Goal: Task Accomplishment & Management: Complete application form

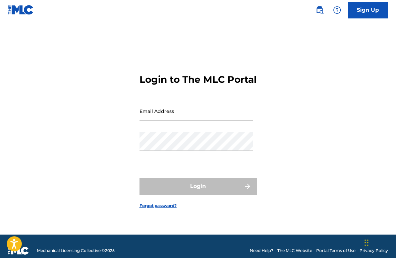
click at [301, 196] on div "Login to The MLC Portal Email Address Password Login Forgot password?" at bounding box center [198, 136] width 396 height 198
click at [219, 117] on input "Email Address" at bounding box center [195, 111] width 113 height 19
type input "[EMAIL_ADDRESS][DOMAIN_NAME]"
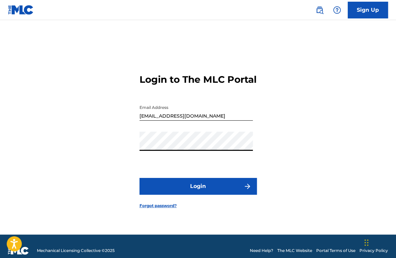
click at [225, 192] on button "Login" at bounding box center [197, 186] width 117 height 17
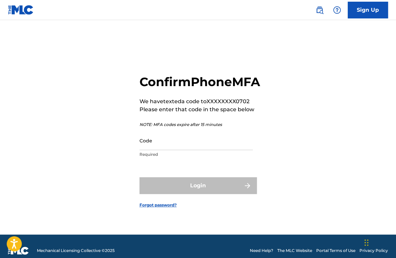
click at [208, 149] on input "Code" at bounding box center [195, 140] width 113 height 19
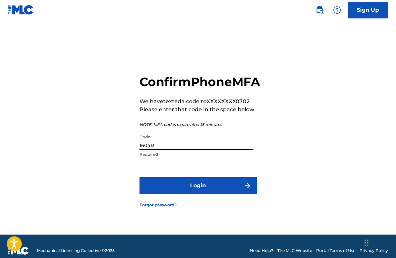
type input "160413"
click at [211, 190] on button "Login" at bounding box center [197, 185] width 117 height 17
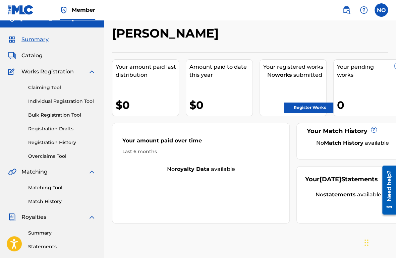
scroll to position [11, 0]
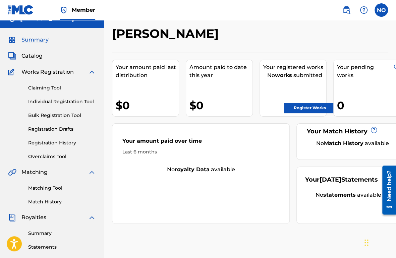
click at [296, 105] on link "Register Works" at bounding box center [310, 108] width 52 height 10
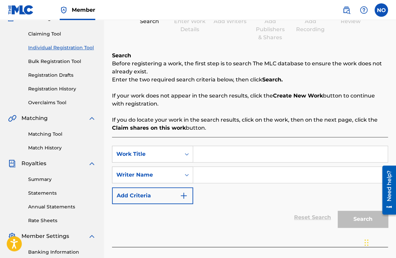
scroll to position [65, 0]
click at [222, 156] on input "Search Form" at bounding box center [290, 154] width 194 height 16
type input "20/20 Vision"
click at [215, 177] on input "Search Form" at bounding box center [290, 174] width 194 height 16
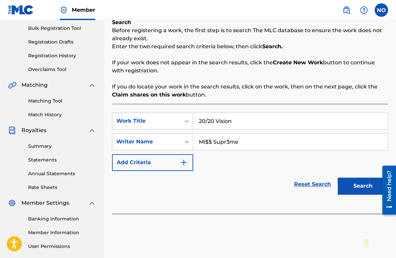
scroll to position [100, 0]
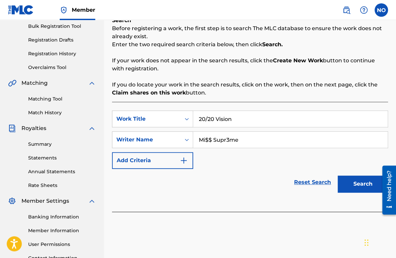
type input "Mi$$ Supr3me"
click at [351, 184] on button "Search" at bounding box center [362, 184] width 50 height 17
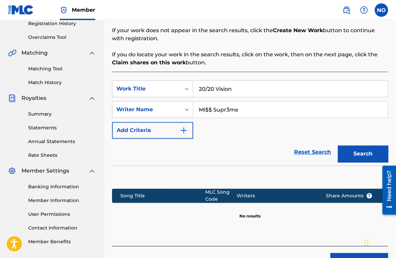
scroll to position [174, 0]
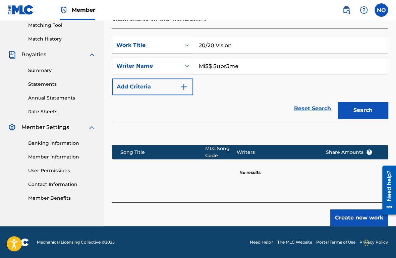
click at [343, 217] on button "Create new work" at bounding box center [359, 217] width 58 height 17
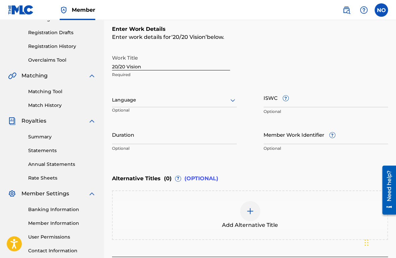
scroll to position [114, 0]
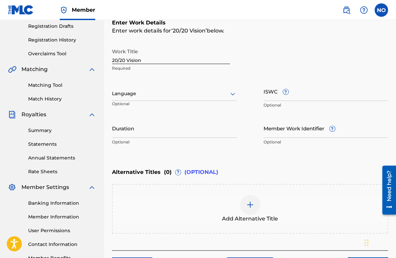
click at [224, 91] on div at bounding box center [174, 93] width 125 height 8
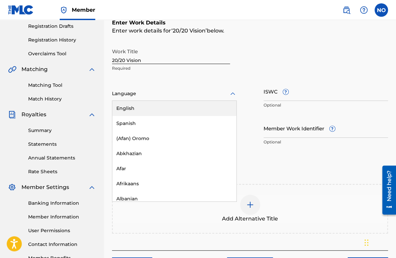
click at [218, 102] on div "English" at bounding box center [174, 108] width 124 height 15
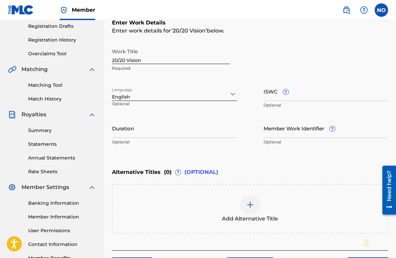
click at [210, 135] on input "Duration" at bounding box center [174, 128] width 125 height 19
type input "02:53"
click at [283, 152] on div "Enter Work Details Enter work details for ‘ 20/20 Vision ’ below. Work Title 20…" at bounding box center [250, 84] width 276 height 162
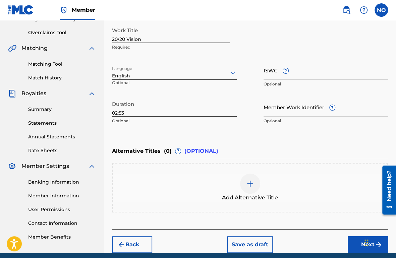
scroll to position [161, 0]
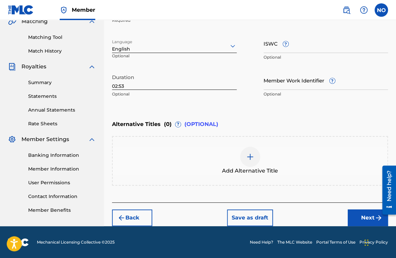
click at [364, 216] on button "Next" at bounding box center [367, 217] width 40 height 17
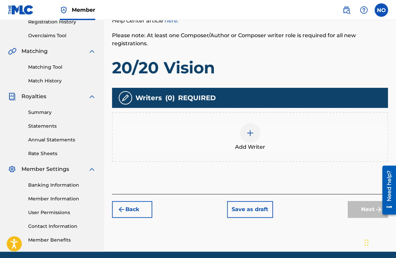
scroll to position [133, 0]
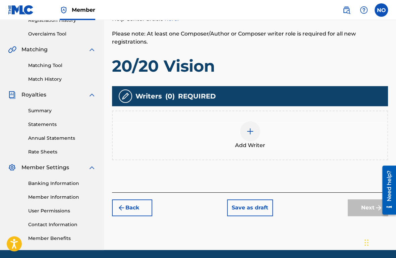
click at [253, 129] on img at bounding box center [250, 131] width 8 height 8
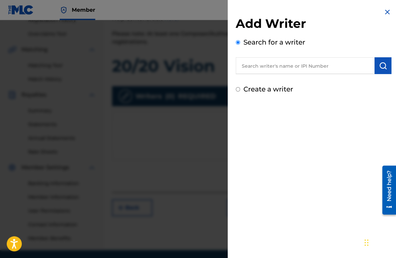
click at [287, 64] on input "text" at bounding box center [305, 65] width 139 height 17
type input "y"
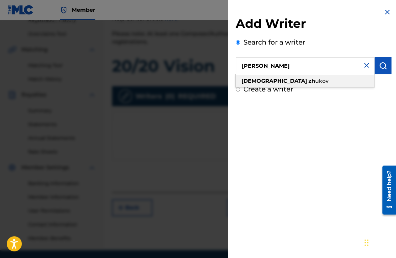
click at [315, 80] on span "ukov" at bounding box center [321, 81] width 13 height 6
type input "[PERSON_NAME]"
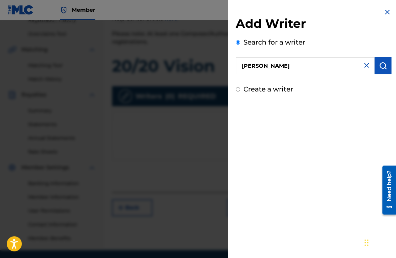
click at [387, 68] on button "submit" at bounding box center [382, 65] width 17 height 17
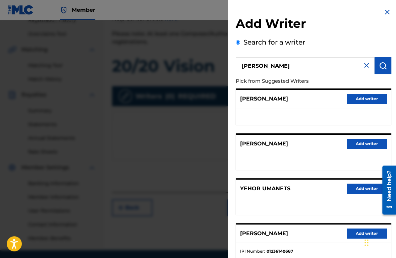
click at [356, 98] on button "Add writer" at bounding box center [366, 99] width 40 height 10
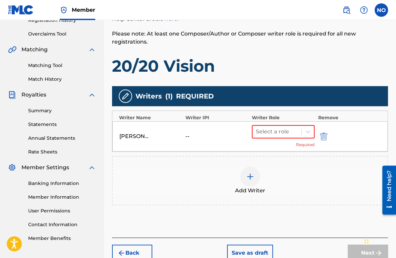
click at [323, 135] on img "submit" at bounding box center [323, 136] width 7 height 8
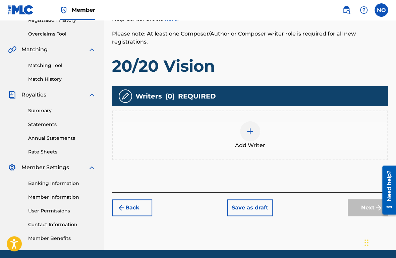
click at [242, 129] on div at bounding box center [250, 131] width 20 height 20
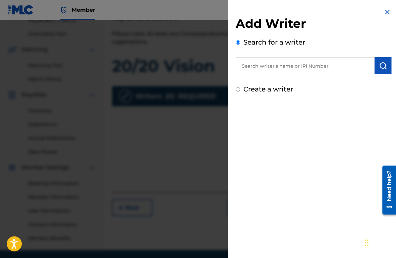
click at [273, 66] on input "text" at bounding box center [305, 65] width 139 height 17
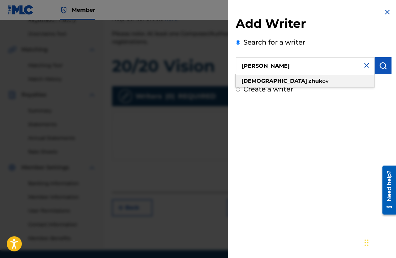
click at [286, 76] on div "[PERSON_NAME] ov" at bounding box center [305, 81] width 138 height 12
type input "[PERSON_NAME]"
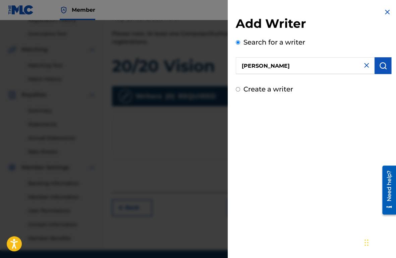
click at [379, 65] on img "submit" at bounding box center [383, 66] width 8 height 8
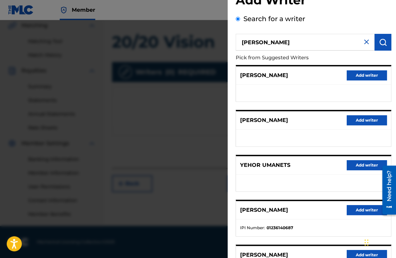
scroll to position [22, 0]
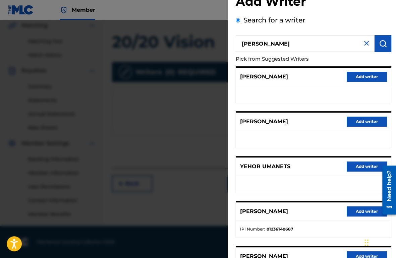
click at [360, 78] on button "Add writer" at bounding box center [366, 77] width 40 height 10
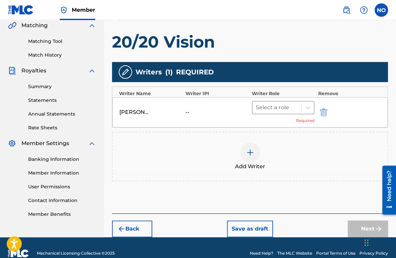
click at [278, 103] on div at bounding box center [277, 107] width 42 height 9
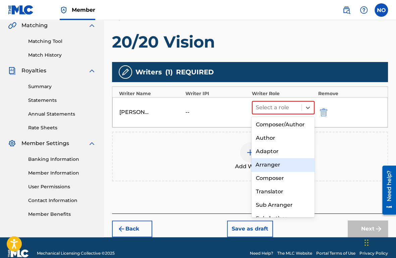
scroll to position [9, 0]
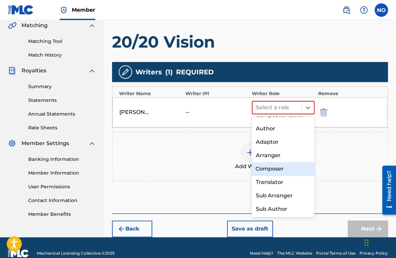
click at [278, 169] on div "Composer" at bounding box center [282, 168] width 63 height 13
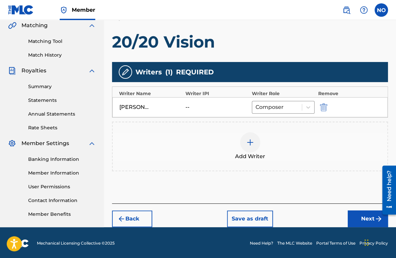
click at [249, 144] on img at bounding box center [250, 142] width 8 height 8
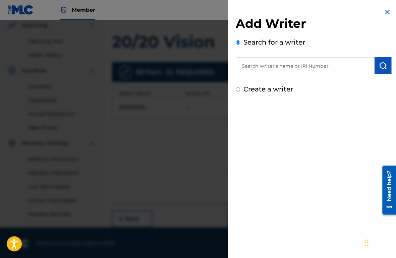
click at [289, 66] on input "text" at bounding box center [305, 65] width 139 height 17
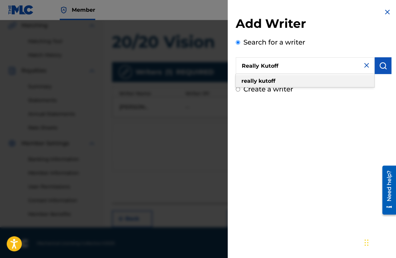
click at [282, 77] on div "really kutoff" at bounding box center [305, 81] width 138 height 12
type input "really kutoff"
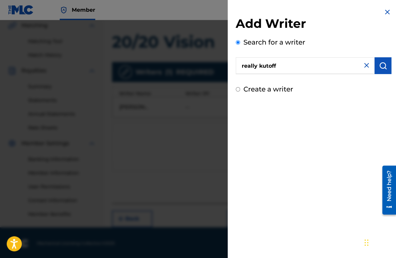
click at [382, 69] on img "submit" at bounding box center [383, 66] width 8 height 8
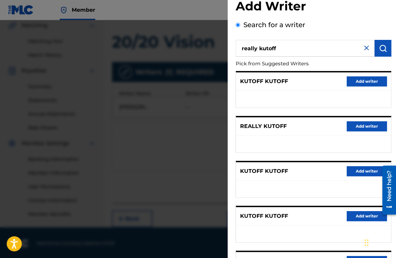
scroll to position [15, 0]
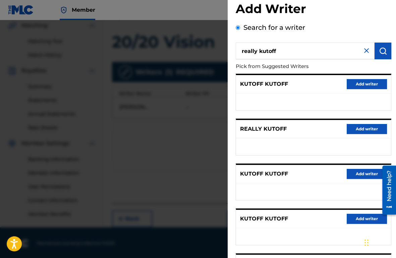
click at [358, 129] on button "Add writer" at bounding box center [366, 129] width 40 height 10
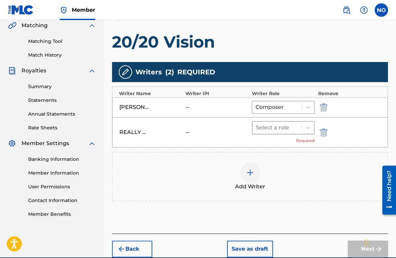
click at [273, 127] on div at bounding box center [277, 127] width 42 height 9
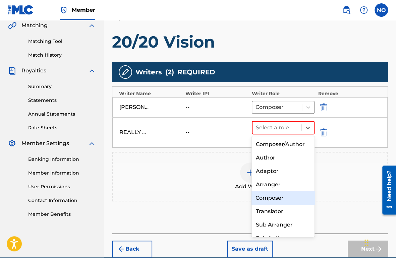
click at [279, 193] on div "Composer" at bounding box center [282, 197] width 63 height 13
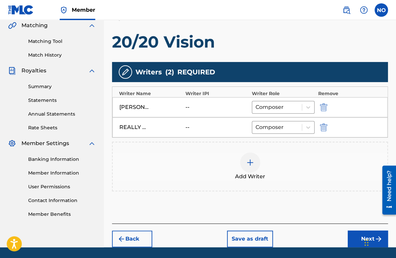
click at [248, 160] on img at bounding box center [250, 162] width 8 height 8
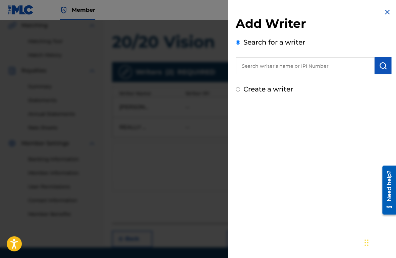
click at [278, 66] on input "text" at bounding box center [305, 65] width 139 height 17
type input "[PERSON_NAME]"
click at [383, 58] on button "submit" at bounding box center [382, 65] width 17 height 17
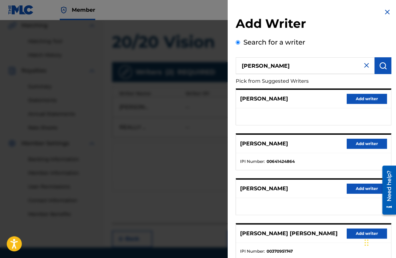
scroll to position [88, 0]
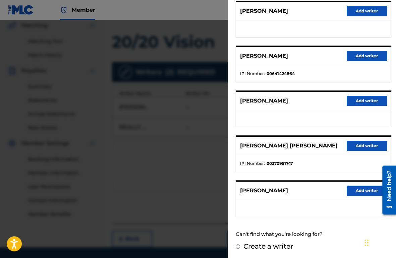
click at [238, 244] on input "Create a writer" at bounding box center [238, 246] width 4 height 4
radio input "false"
radio input "true"
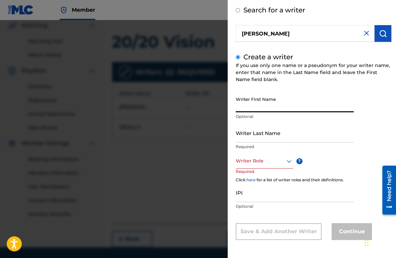
click at [276, 110] on input "Writer First Name" at bounding box center [295, 102] width 118 height 19
type input "[PERSON_NAME]"
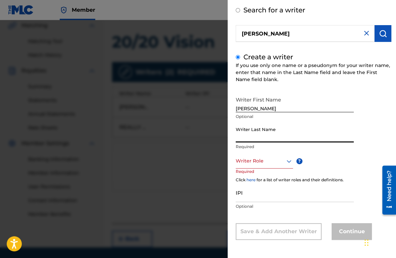
click at [267, 134] on input "Writer Last Name" at bounding box center [295, 132] width 118 height 19
type input "[PERSON_NAME]"
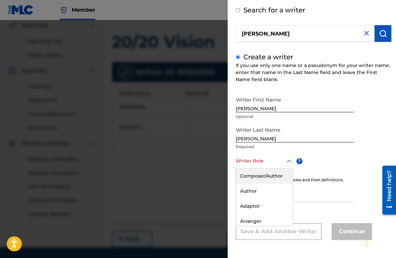
click at [273, 163] on div at bounding box center [264, 161] width 57 height 8
click at [272, 188] on div "Author" at bounding box center [264, 191] width 57 height 15
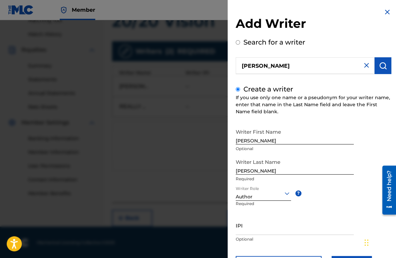
scroll to position [33, 0]
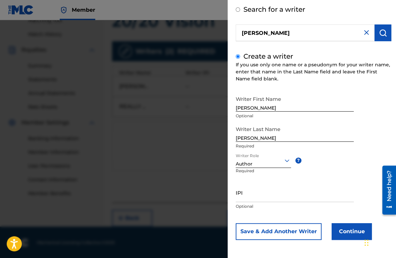
click at [279, 191] on input "IPI" at bounding box center [295, 192] width 118 height 19
type input "01305364676"
click at [343, 235] on button "Continue" at bounding box center [351, 231] width 40 height 17
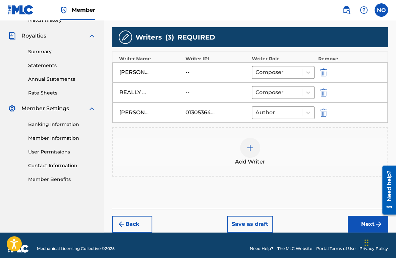
scroll to position [198, 0]
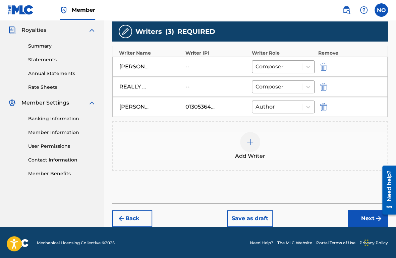
click at [358, 218] on button "Next" at bounding box center [367, 218] width 40 height 17
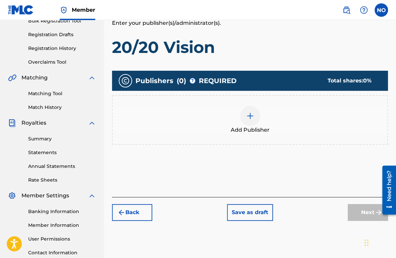
scroll to position [106, 0]
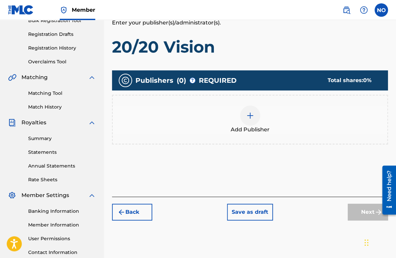
click at [244, 110] on div at bounding box center [250, 116] width 20 height 20
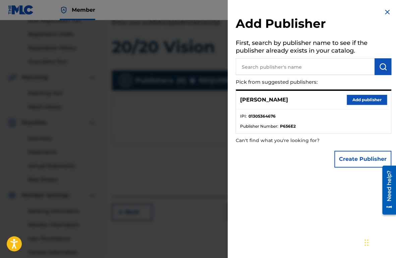
click at [308, 64] on input "text" at bounding box center [305, 66] width 139 height 17
click at [298, 68] on input "text" at bounding box center [305, 66] width 139 height 17
click at [382, 70] on img "submit" at bounding box center [383, 67] width 8 height 8
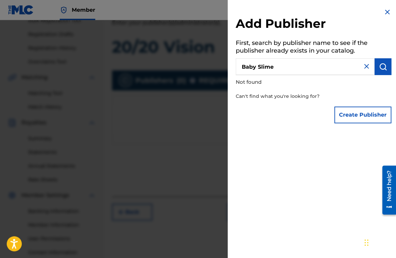
click at [339, 72] on input "Baby Slime" at bounding box center [305, 66] width 139 height 17
type input "B"
click at [294, 69] on input "text" at bounding box center [305, 66] width 139 height 17
click at [215, 117] on div at bounding box center [198, 149] width 396 height 258
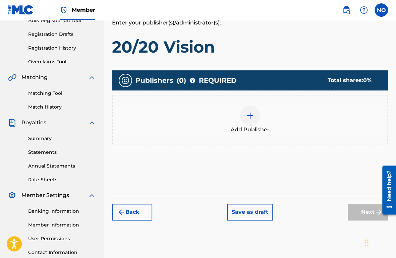
click at [330, 109] on div "Add Publisher" at bounding box center [250, 120] width 274 height 28
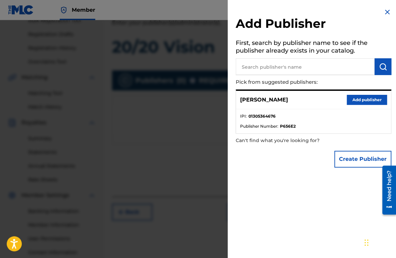
click at [358, 102] on button "Add publisher" at bounding box center [366, 100] width 40 height 10
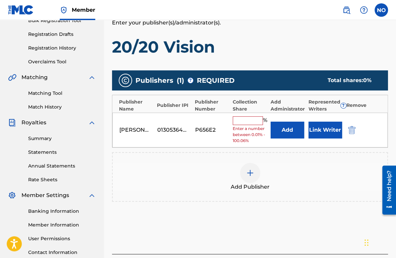
click at [244, 120] on input "text" at bounding box center [247, 120] width 30 height 9
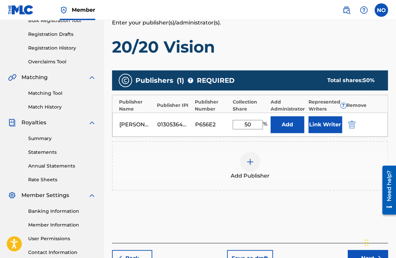
type input "50"
click at [241, 209] on div "Publishers ( 1 ) ? REQUIRED Total shares: 50 % Publisher Name Publisher IPI Pub…" at bounding box center [250, 140] width 276 height 146
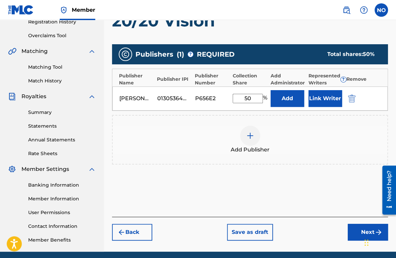
scroll to position [134, 0]
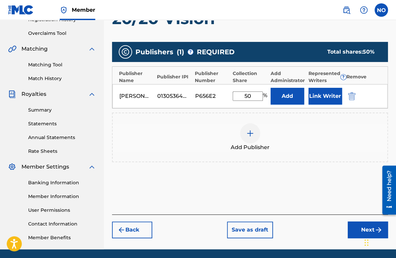
click at [255, 129] on div at bounding box center [250, 133] width 20 height 20
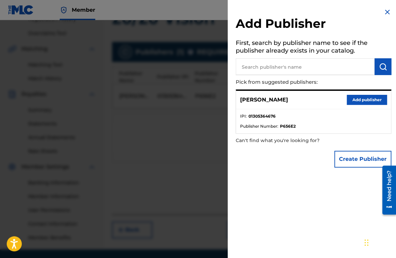
click at [274, 70] on input "text" at bounding box center [305, 66] width 139 height 17
type input "[PERSON_NAME]"
click at [381, 70] on img "submit" at bounding box center [383, 67] width 8 height 8
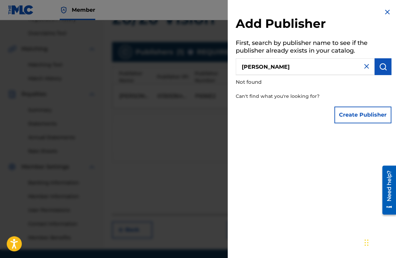
click at [346, 112] on button "Create Publisher" at bounding box center [362, 115] width 57 height 17
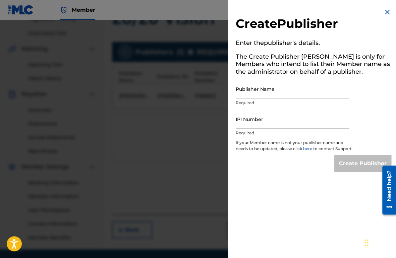
click at [383, 12] on img at bounding box center [387, 12] width 8 height 8
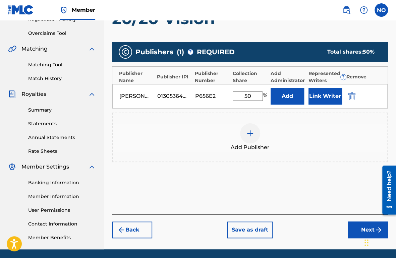
click at [358, 233] on button "Next" at bounding box center [367, 229] width 40 height 17
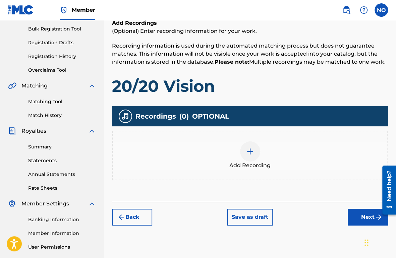
scroll to position [99, 0]
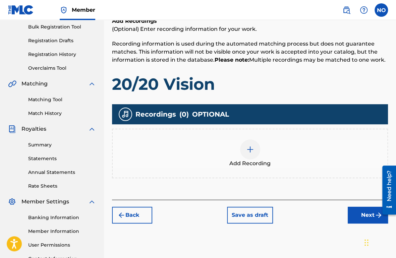
click at [144, 216] on button "Back" at bounding box center [132, 215] width 40 height 17
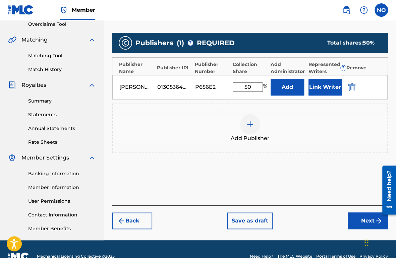
scroll to position [157, 0]
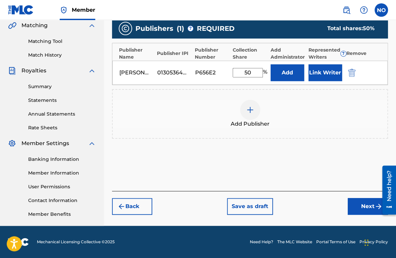
click at [391, 179] on div "Need help?" at bounding box center [388, 185] width 9 height 31
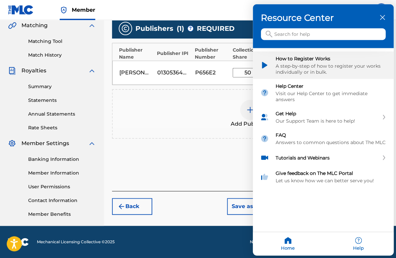
click at [312, 65] on div "A step-by-step of how to register your works individually or in bulk." at bounding box center [330, 69] width 111 height 12
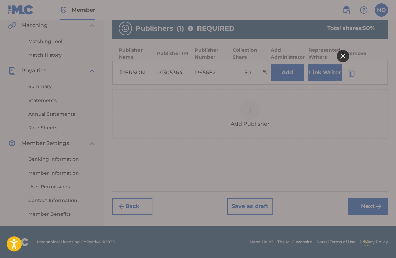
scroll to position [0, 0]
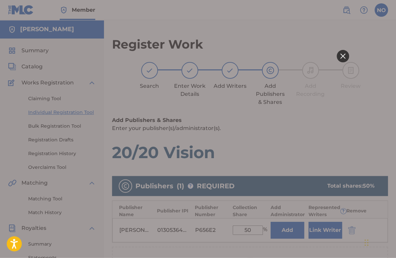
click at [339, 112] on div at bounding box center [198, 129] width 302 height 106
click at [342, 54] on icon at bounding box center [342, 56] width 5 height 5
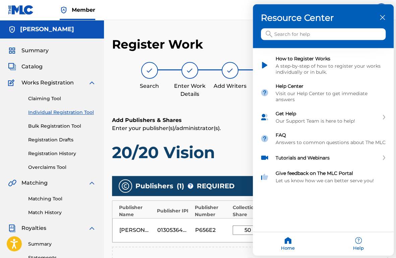
click at [230, 124] on div at bounding box center [198, 129] width 396 height 258
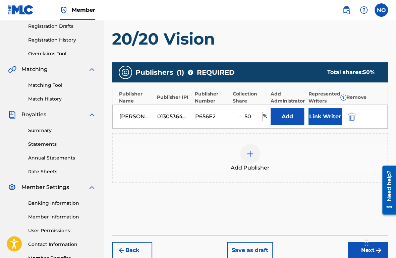
scroll to position [116, 0]
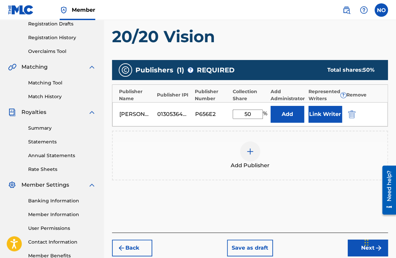
click at [352, 247] on button "Next" at bounding box center [367, 248] width 40 height 17
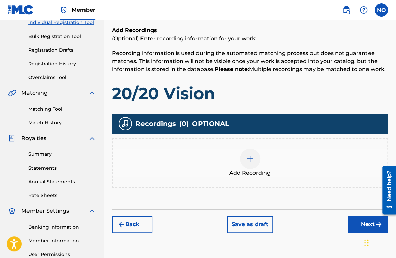
scroll to position [89, 0]
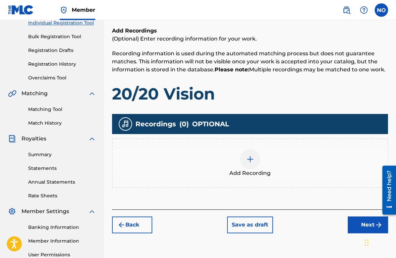
click at [251, 155] on img at bounding box center [250, 159] width 8 height 8
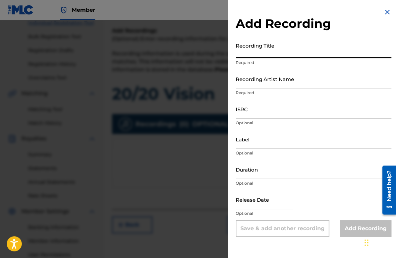
click at [278, 54] on input "Recording Title" at bounding box center [313, 48] width 155 height 19
type input "20/20 Vision"
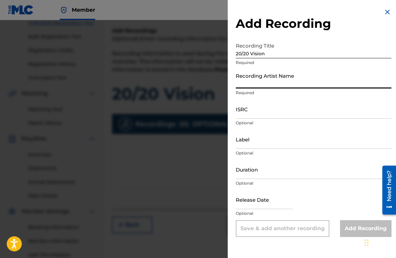
click at [257, 79] on input "Recording Artist Name" at bounding box center [313, 78] width 155 height 19
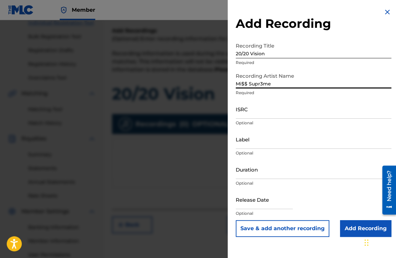
type input "Mi$$ Supr3me"
click at [257, 113] on input "ISRC" at bounding box center [313, 108] width 155 height 19
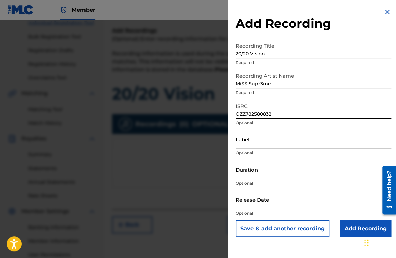
type input "QZZ782580832"
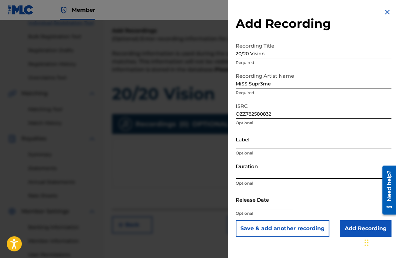
click at [263, 173] on input "Duration" at bounding box center [313, 169] width 155 height 19
type input "02:53"
click at [256, 204] on input "text" at bounding box center [264, 199] width 57 height 19
select select "7"
select select "2025"
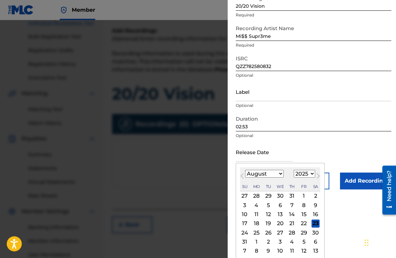
scroll to position [48, 0]
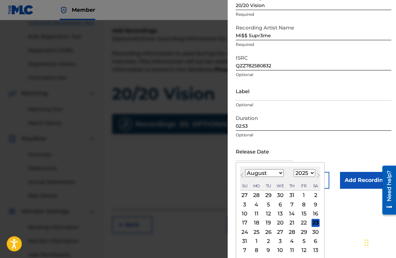
click at [254, 223] on div "18" at bounding box center [256, 223] width 8 height 8
type input "[DATE]"
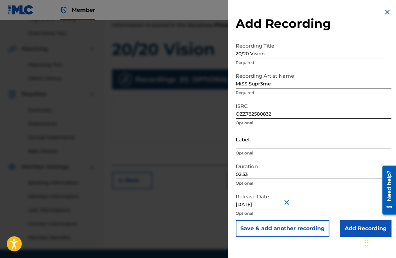
scroll to position [135, 0]
click at [347, 227] on input "Add Recording" at bounding box center [365, 228] width 51 height 17
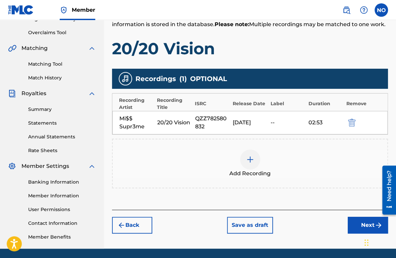
click at [353, 224] on button "Next" at bounding box center [367, 225] width 40 height 17
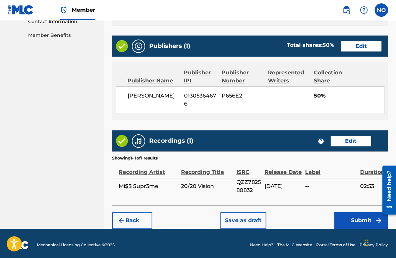
scroll to position [338, 0]
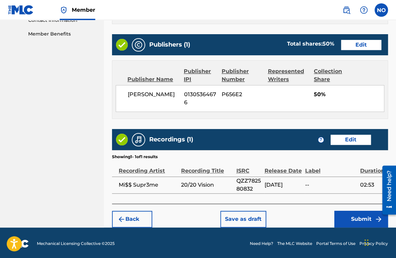
click at [343, 217] on button "Submit" at bounding box center [361, 219] width 54 height 17
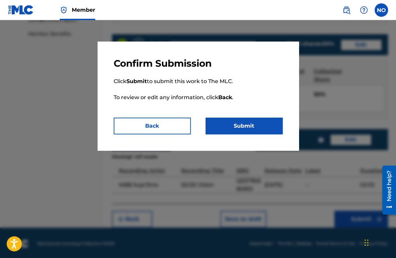
click at [248, 126] on button "Submit" at bounding box center [243, 126] width 77 height 17
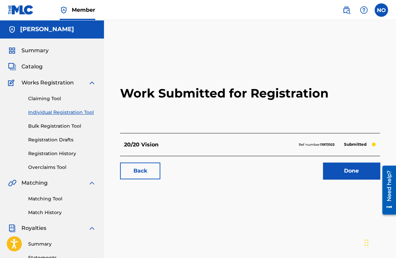
click at [343, 176] on link "Done" at bounding box center [351, 170] width 57 height 17
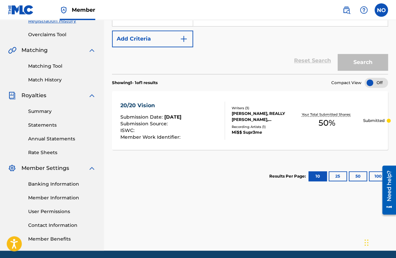
scroll to position [133, 0]
